Goal: Check status

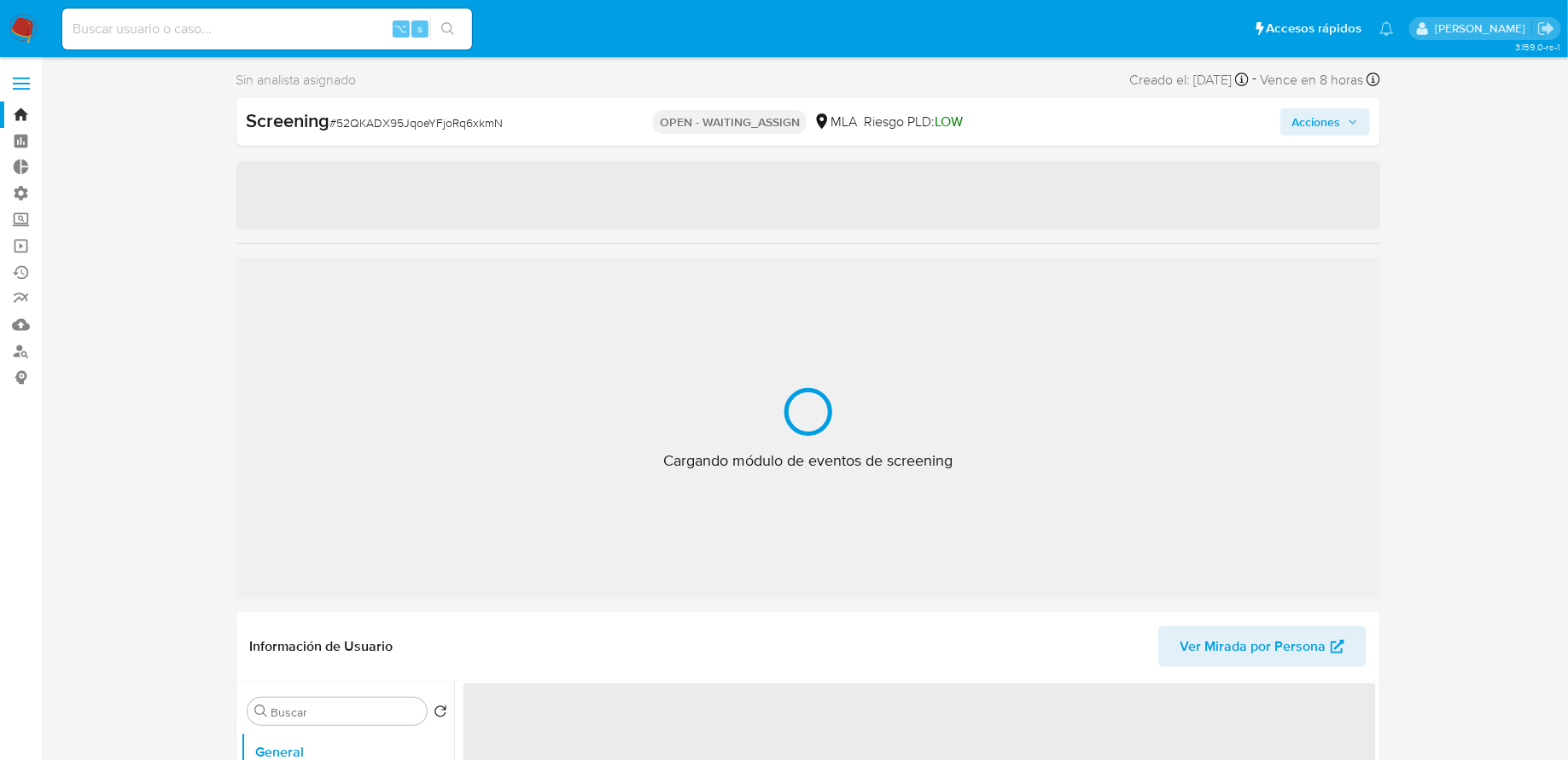
select select "10"
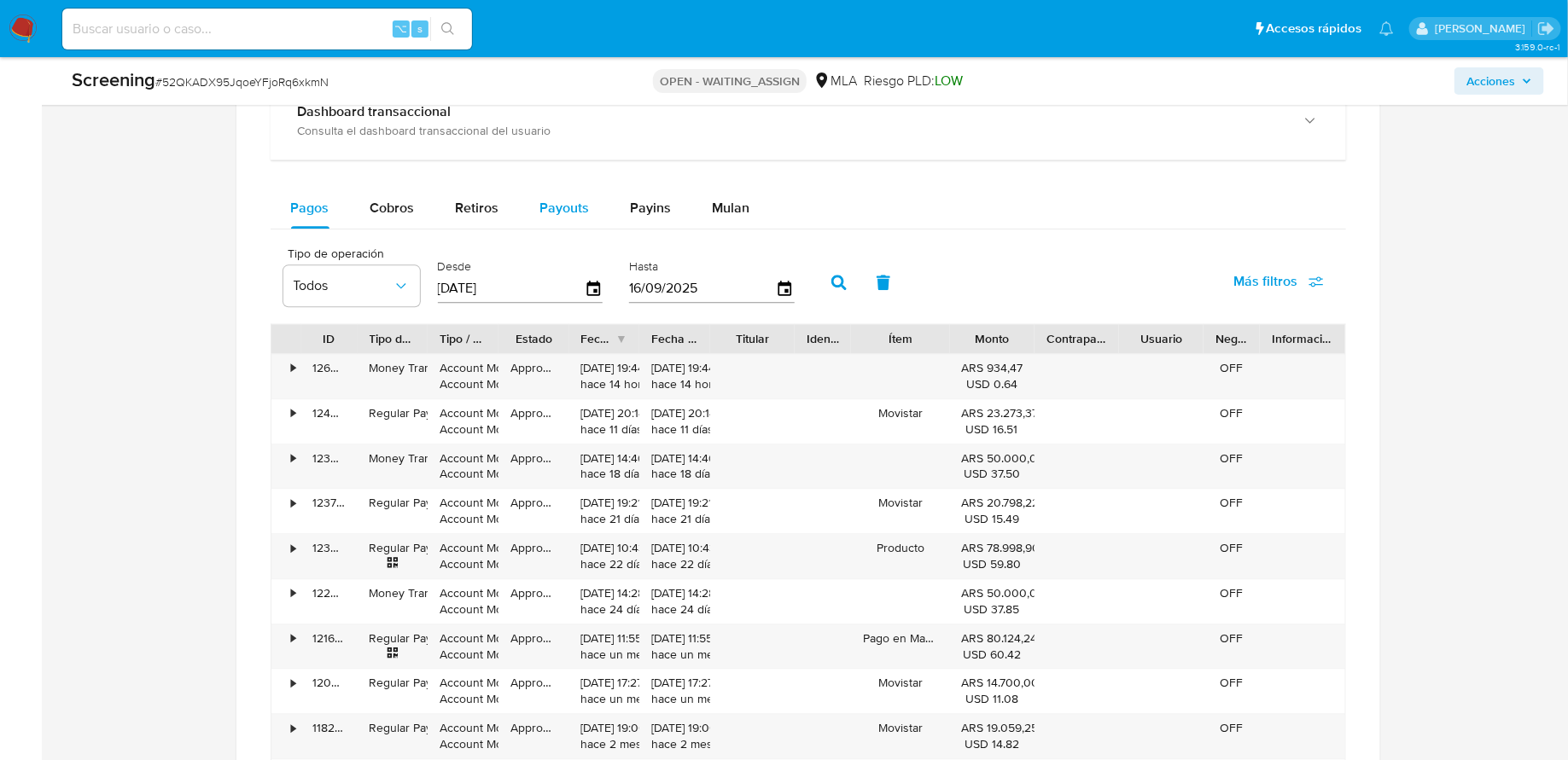
scroll to position [1795, 0]
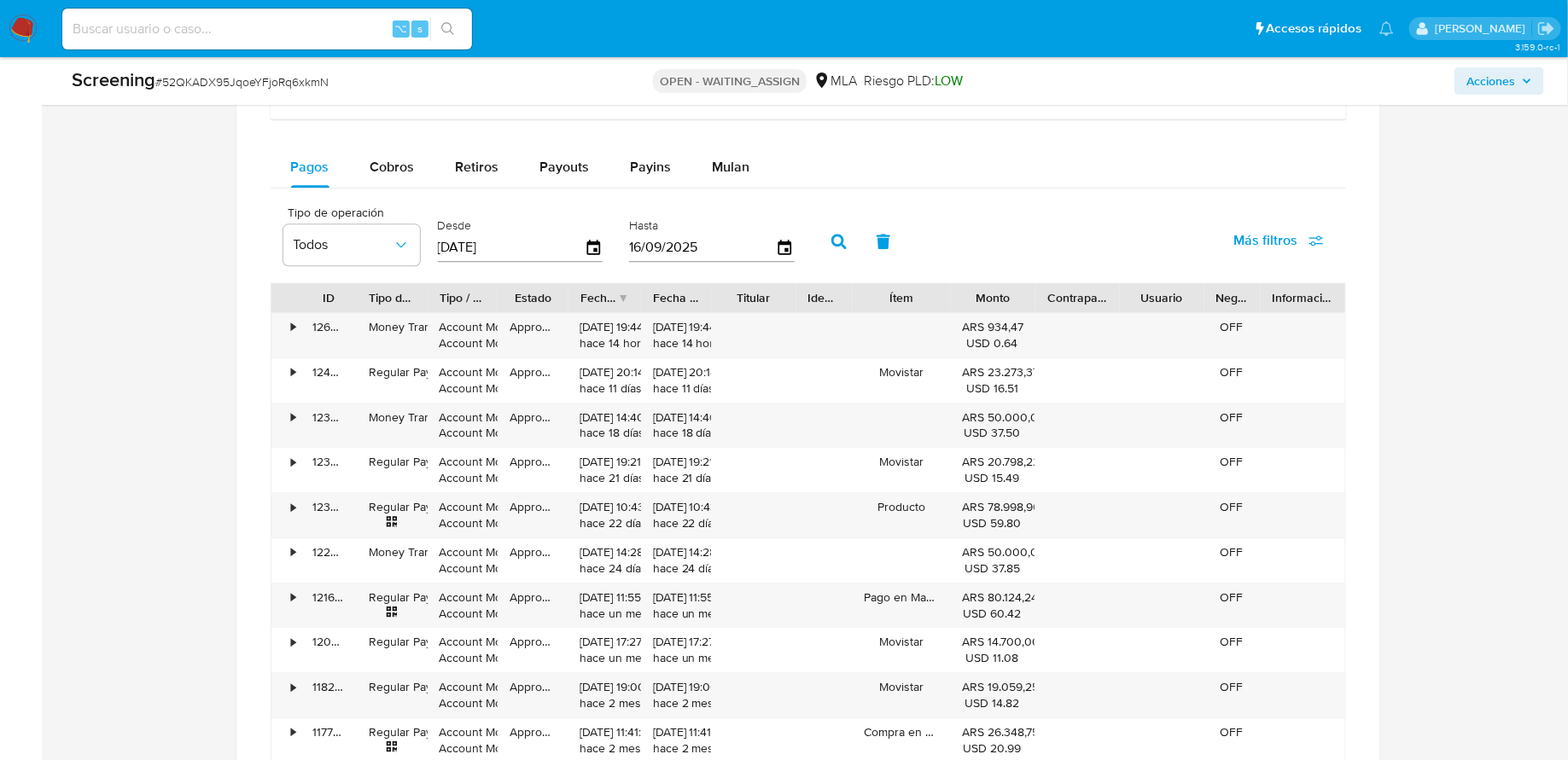
drag, startPoint x: 638, startPoint y: 295, endPoint x: 713, endPoint y: 295, distance: 75.0
click at [713, 295] on div "ID Tipo de operación Tipo / Método Estado Fecha de creación Fecha de aprobación…" at bounding box center [808, 298] width 1074 height 29
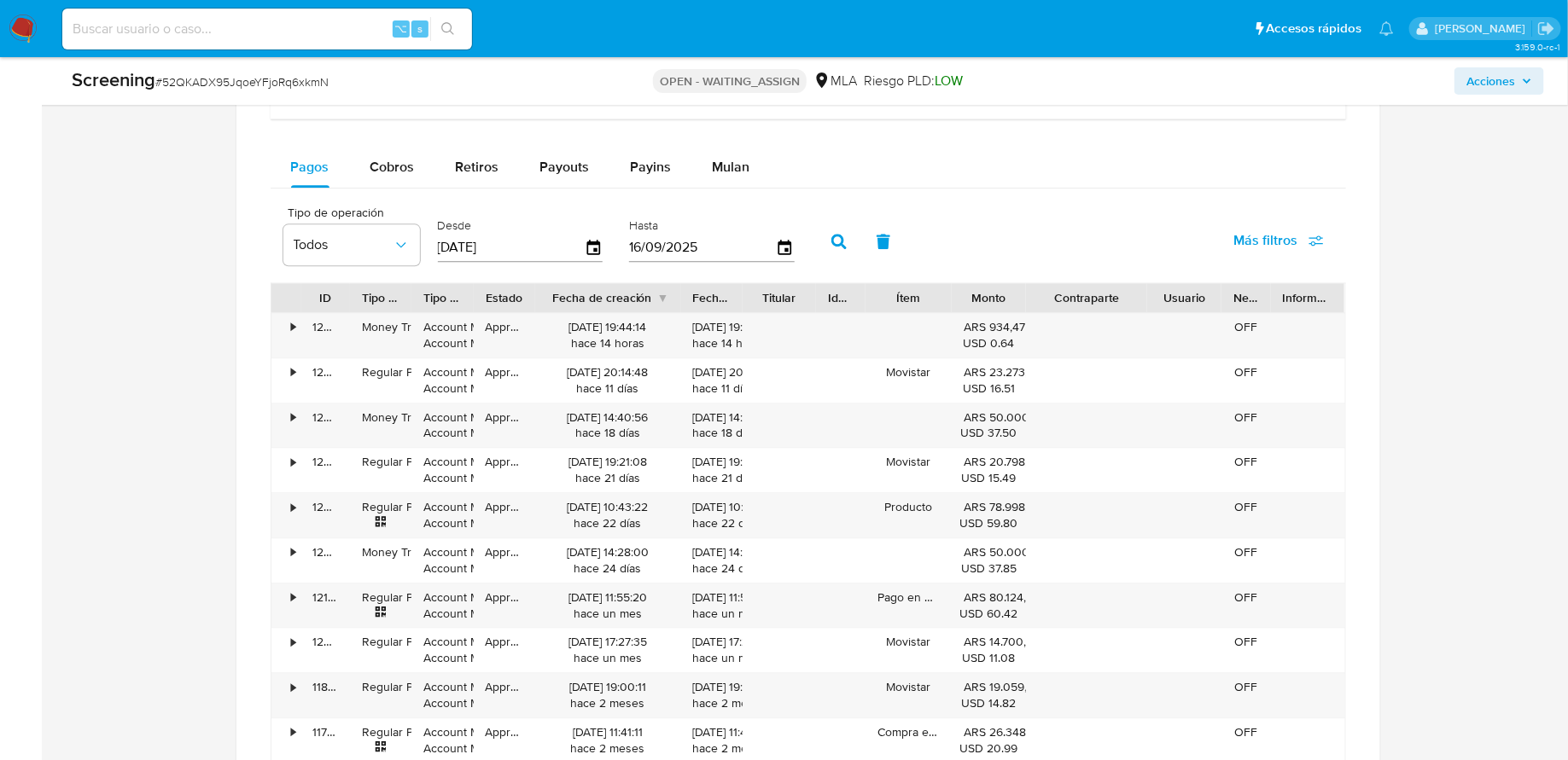
click at [1172, 310] on div "ID Tipo de operación Tipo / Método Estado Fecha de creación Fecha de aprobación…" at bounding box center [808, 523] width 1076 height 481
click at [391, 173] on div "Cobros" at bounding box center [392, 168] width 44 height 41
select select "10"
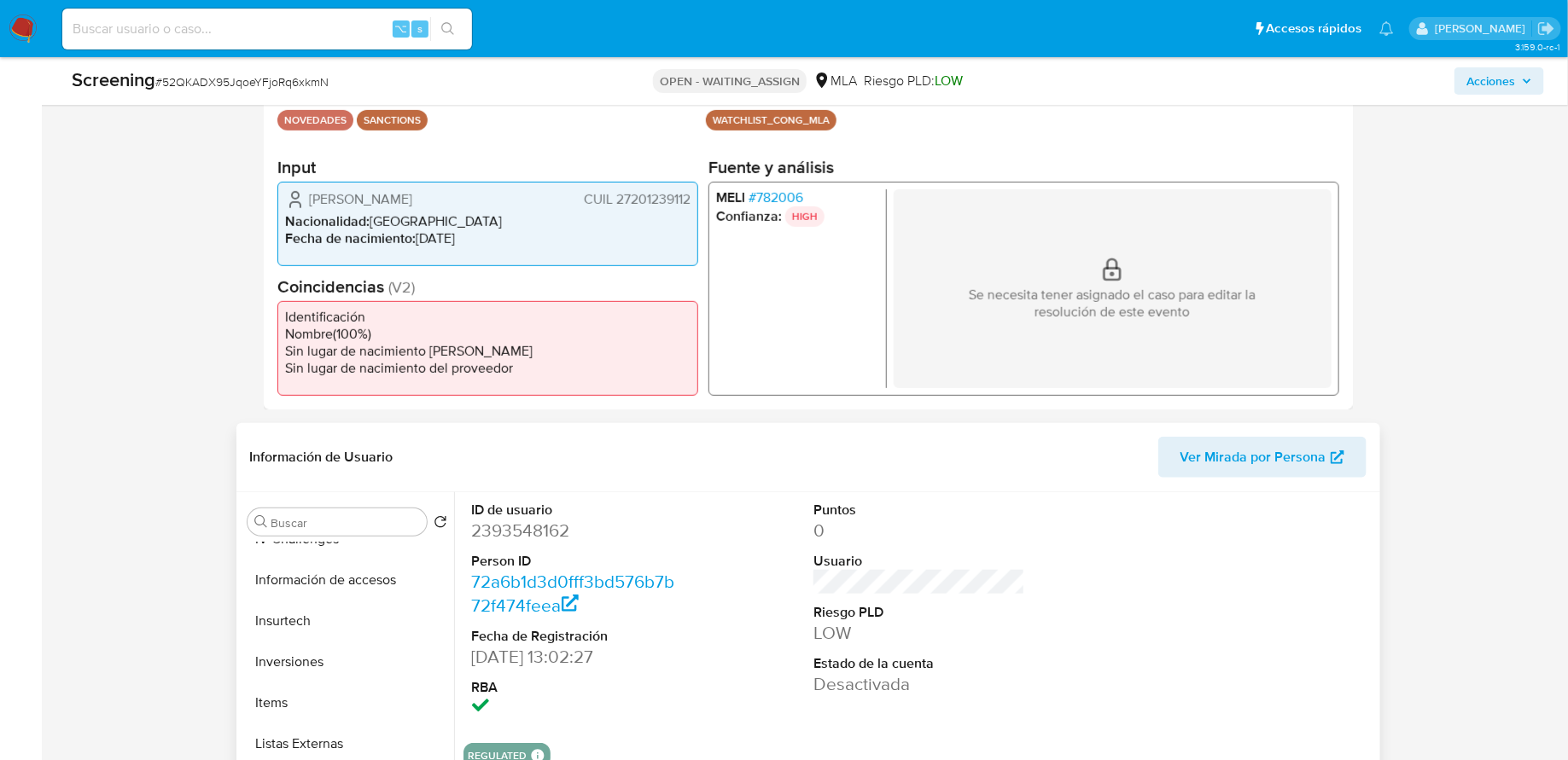
scroll to position [271, 0]
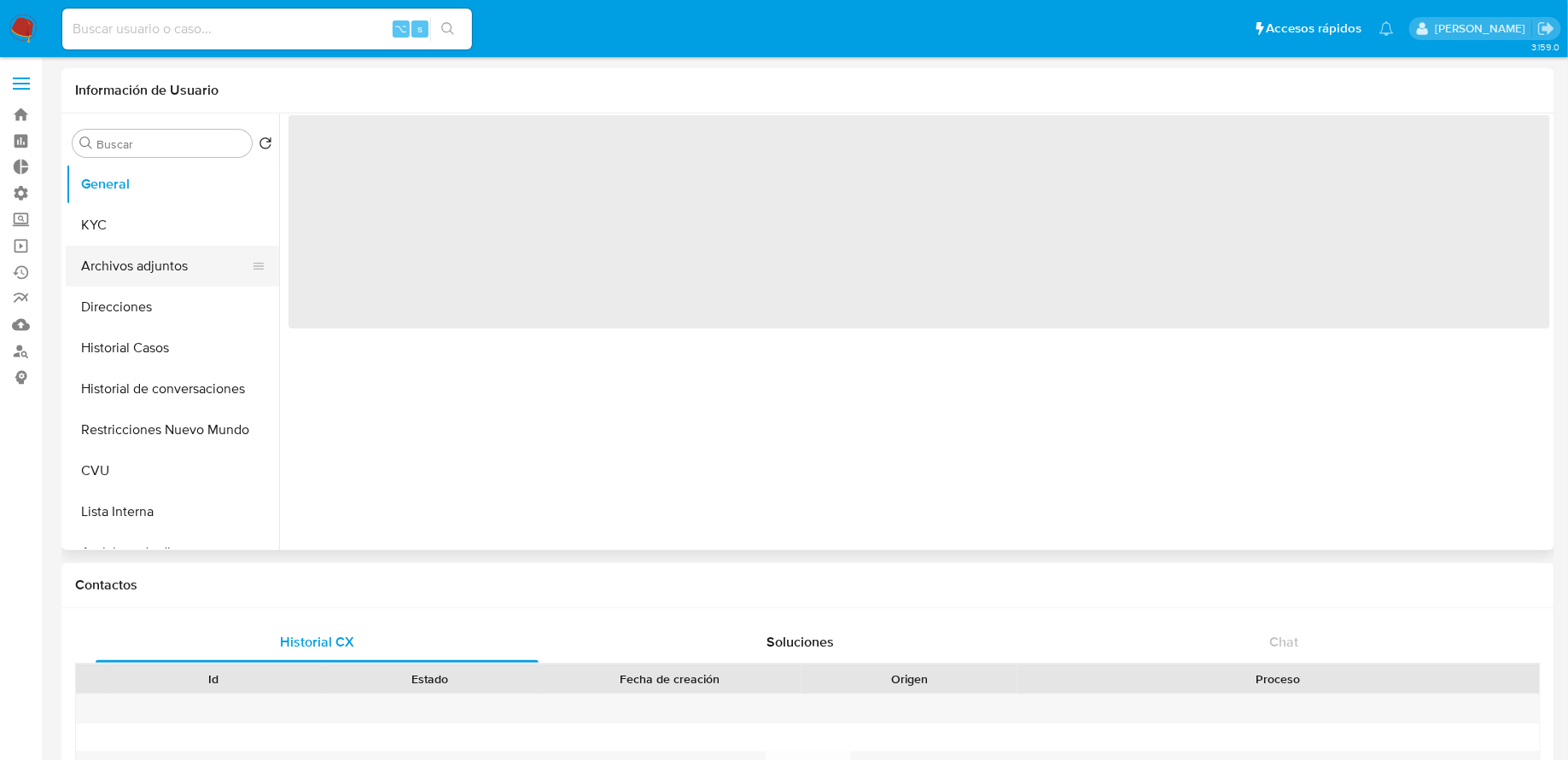
select select "10"
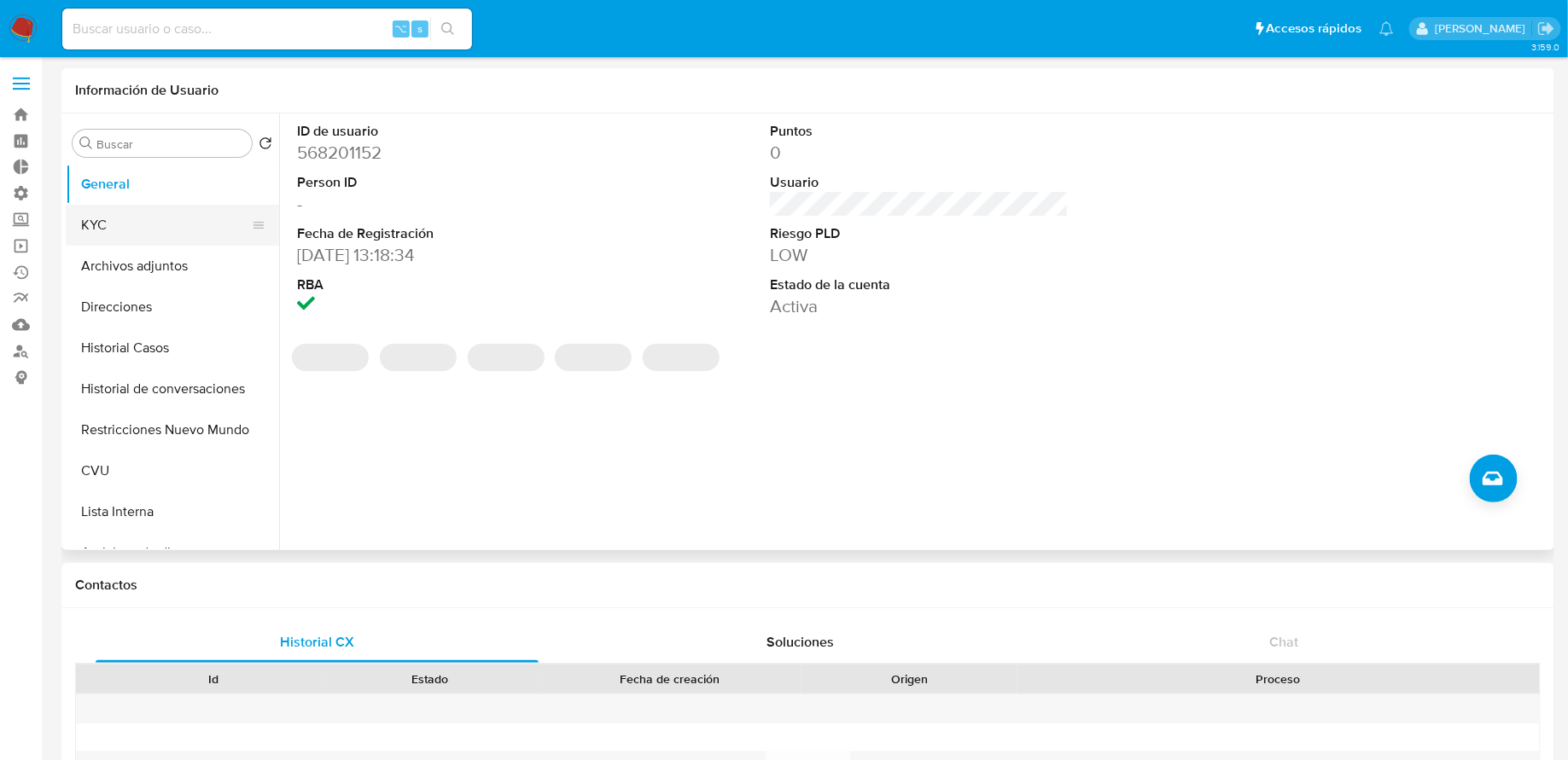
click at [160, 236] on button "KYC" at bounding box center [165, 226] width 199 height 41
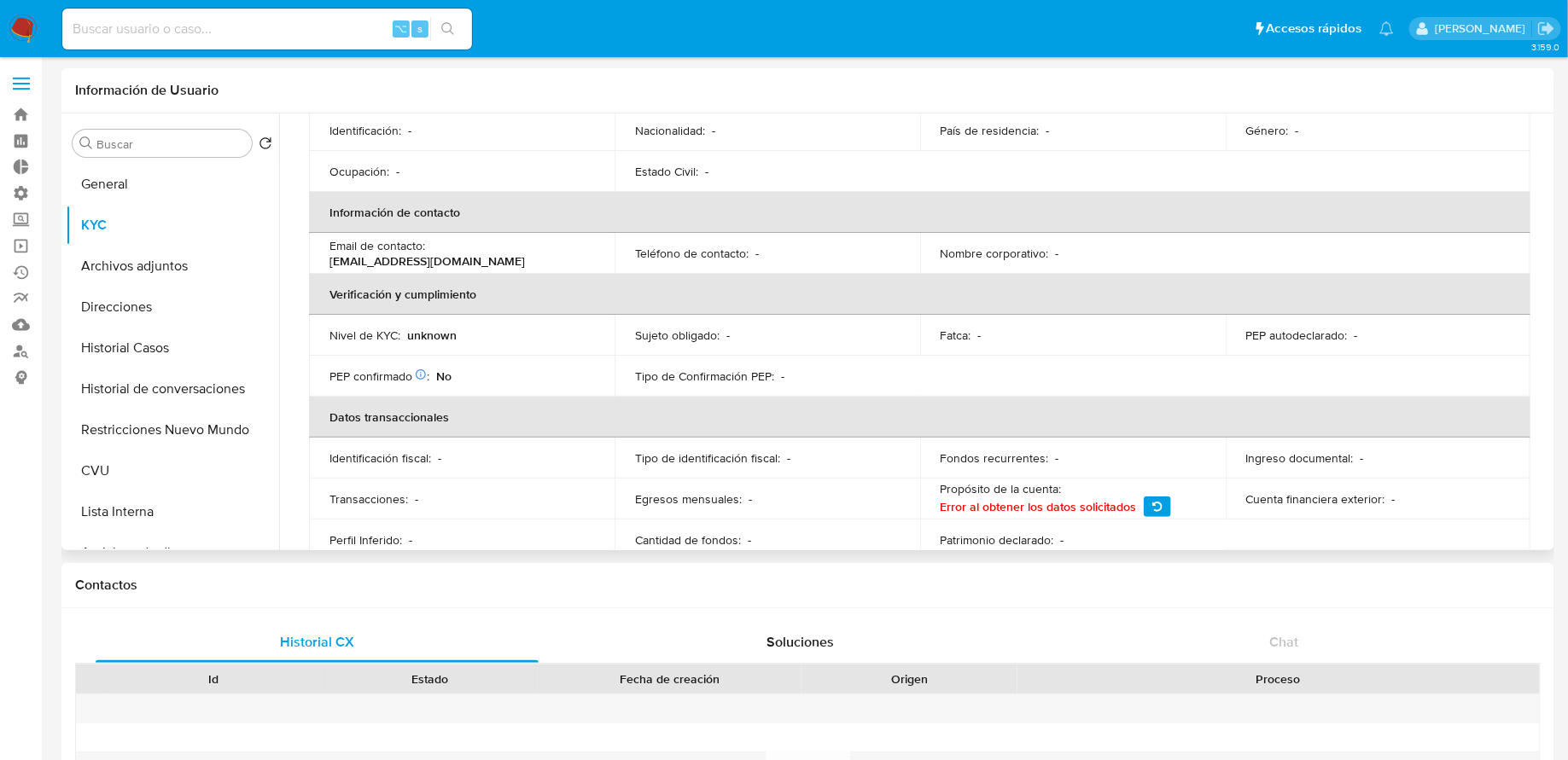
scroll to position [286, 0]
